Goal: Check status: Check status

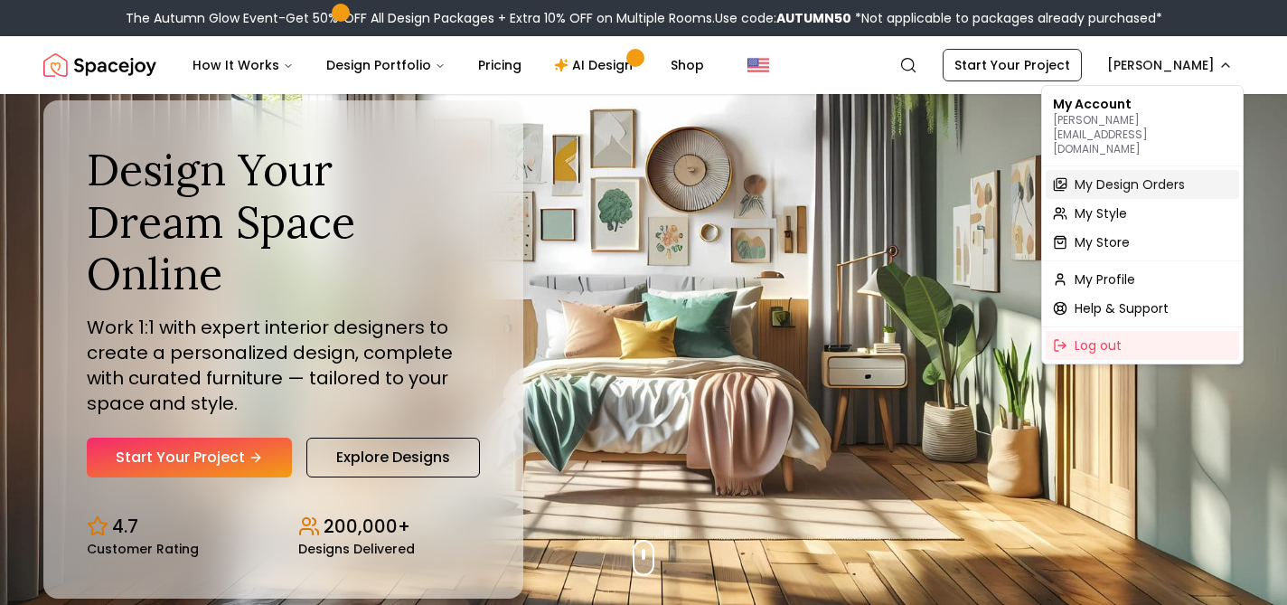
click at [1091, 175] on span "My Design Orders" at bounding box center [1130, 184] width 110 height 18
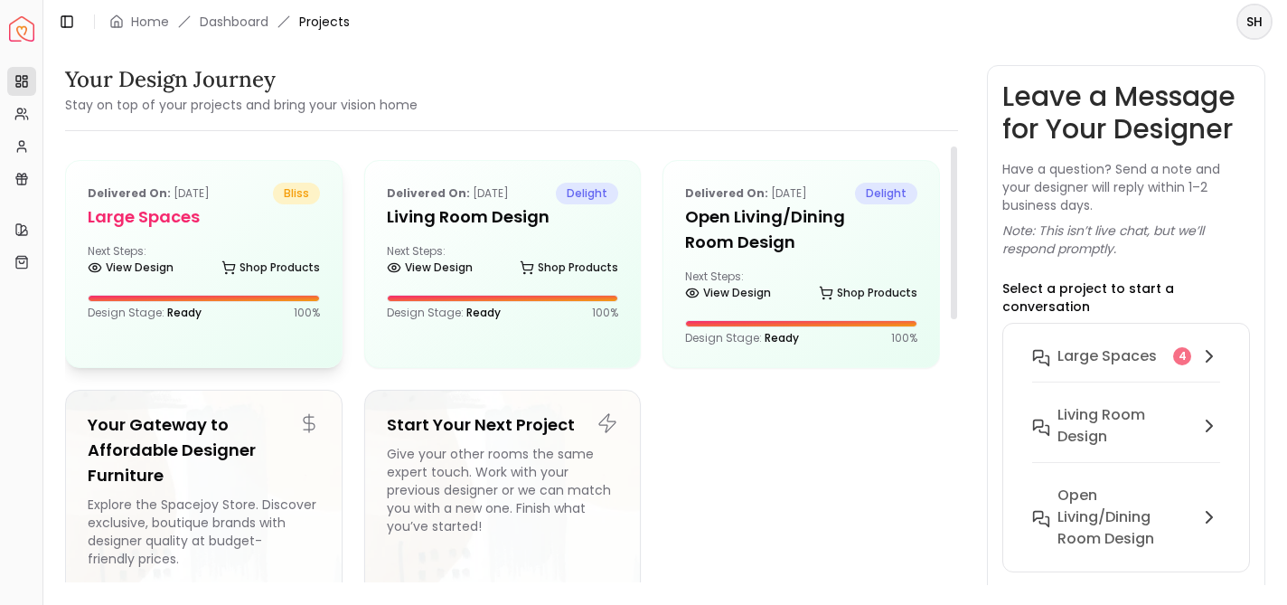
click at [229, 237] on div "Delivered on: [DATE] bliss Large Spaces Next Steps: View Design Shop Products D…" at bounding box center [204, 251] width 276 height 181
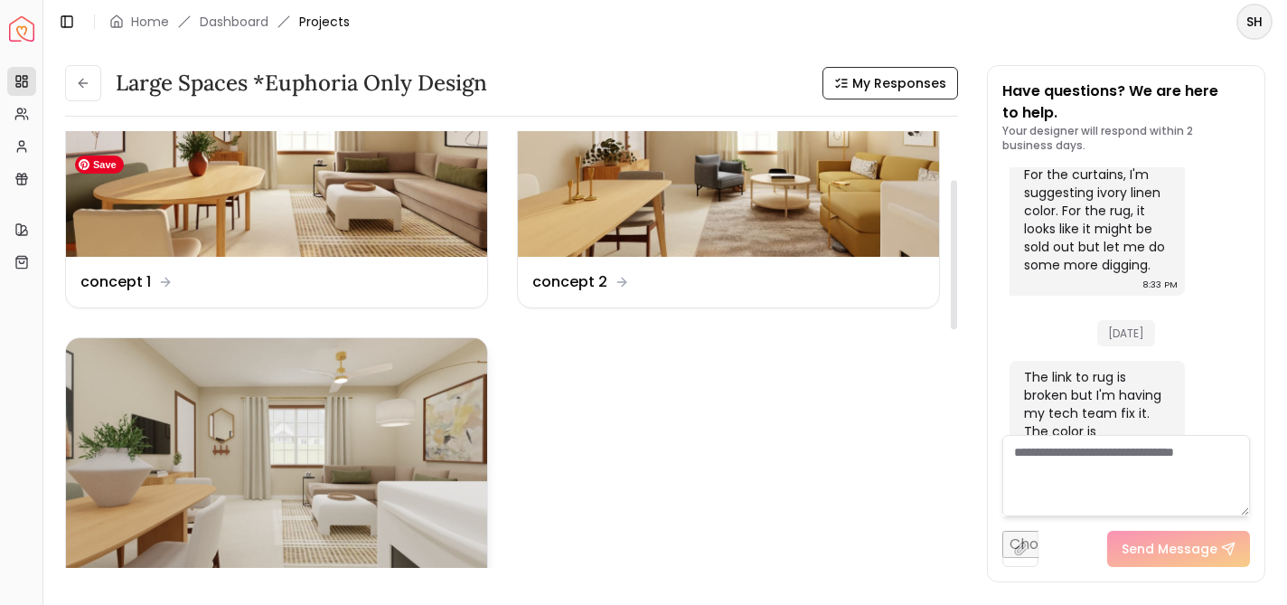
scroll to position [145, 0]
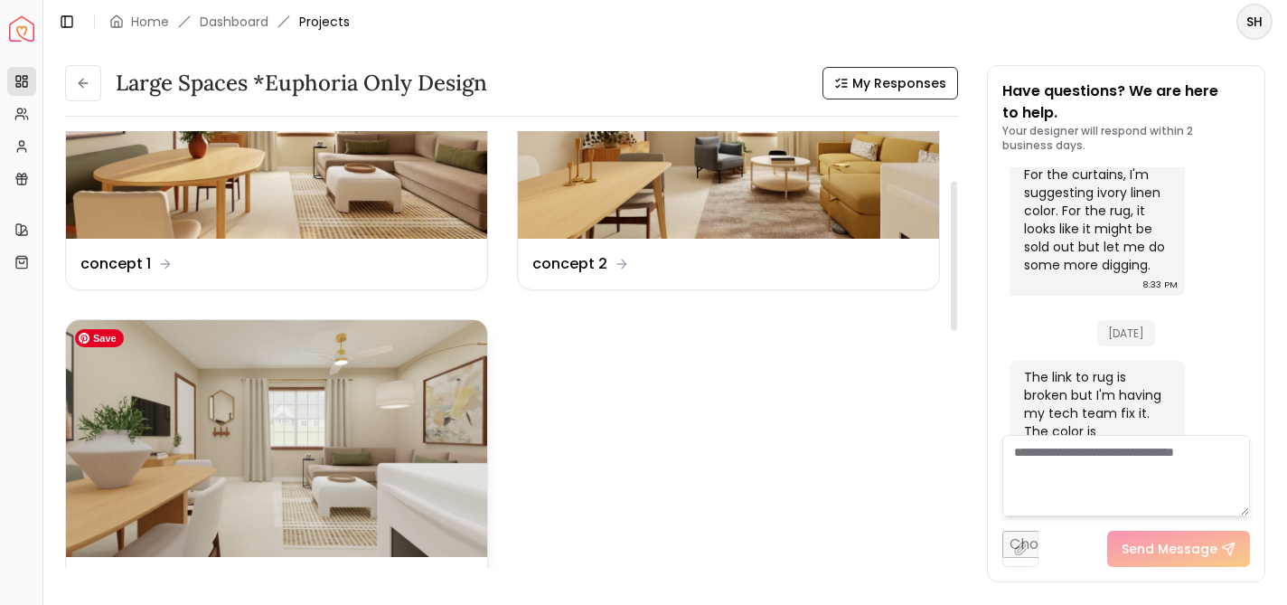
click at [223, 426] on img at bounding box center [276, 438] width 421 height 237
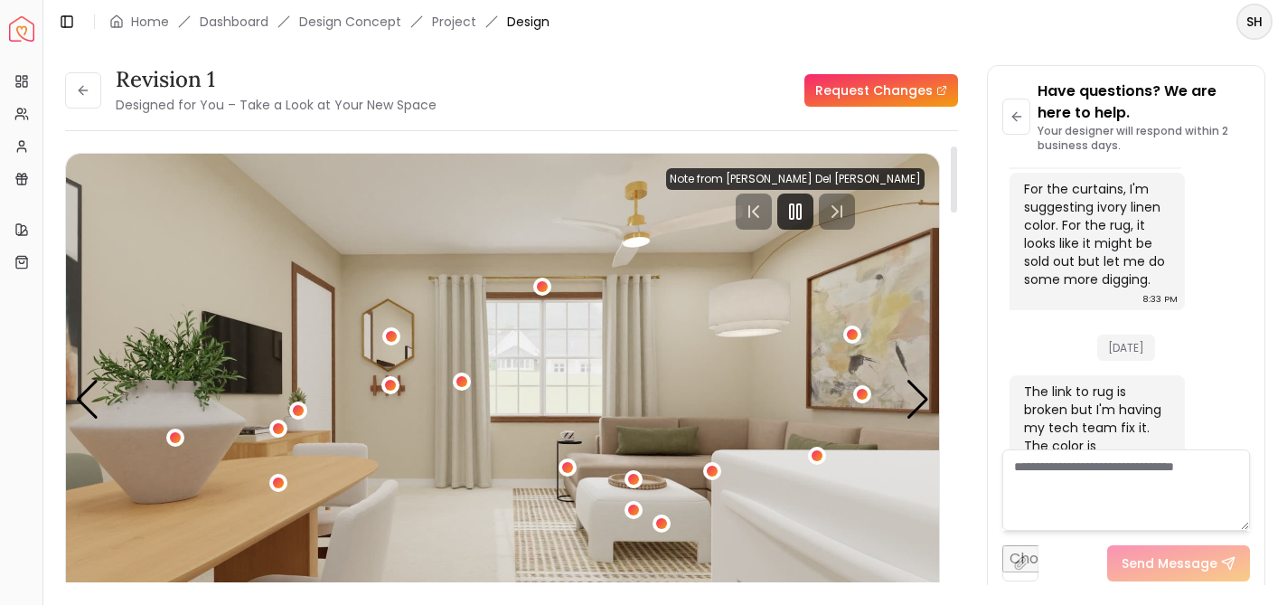
scroll to position [58, 0]
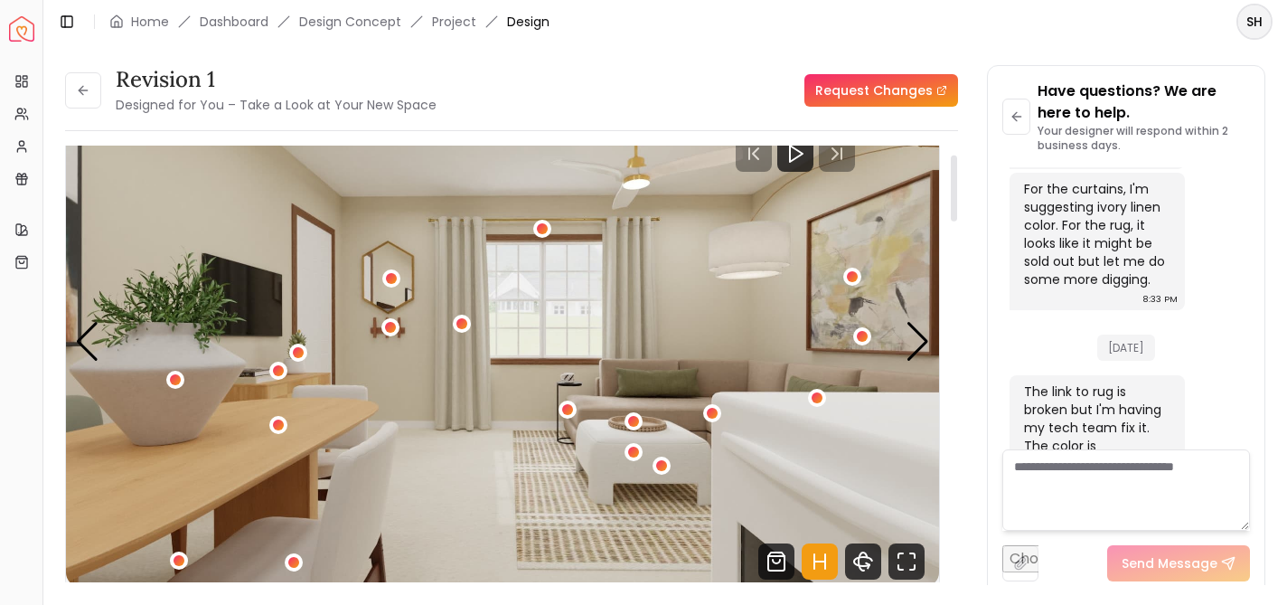
click at [822, 567] on icon "Hotspots Toggle" at bounding box center [820, 561] width 36 height 36
